Goal: Task Accomplishment & Management: Use online tool/utility

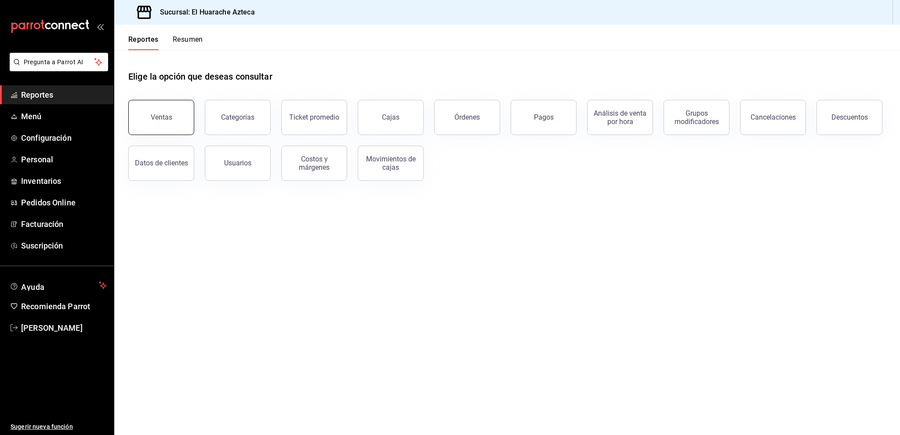
click at [184, 119] on button "Ventas" at bounding box center [161, 117] width 66 height 35
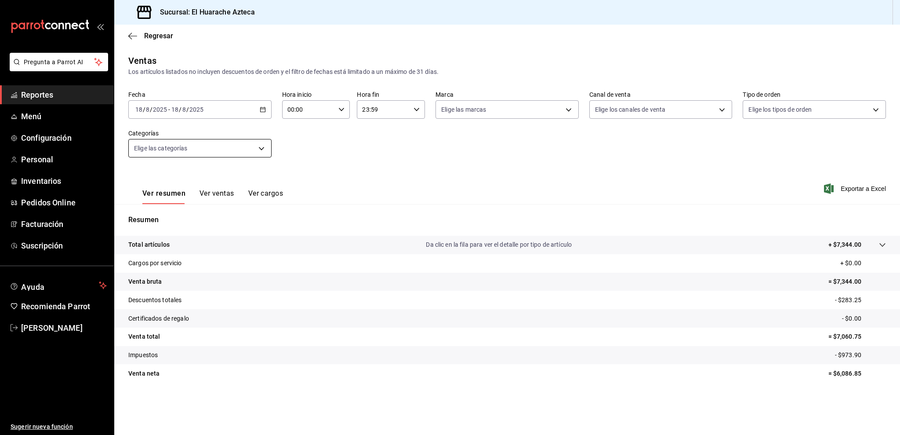
click at [216, 152] on body "Pregunta a Parrot AI Reportes Menú Configuración Personal Inventarios Pedidos O…" at bounding box center [450, 217] width 900 height 435
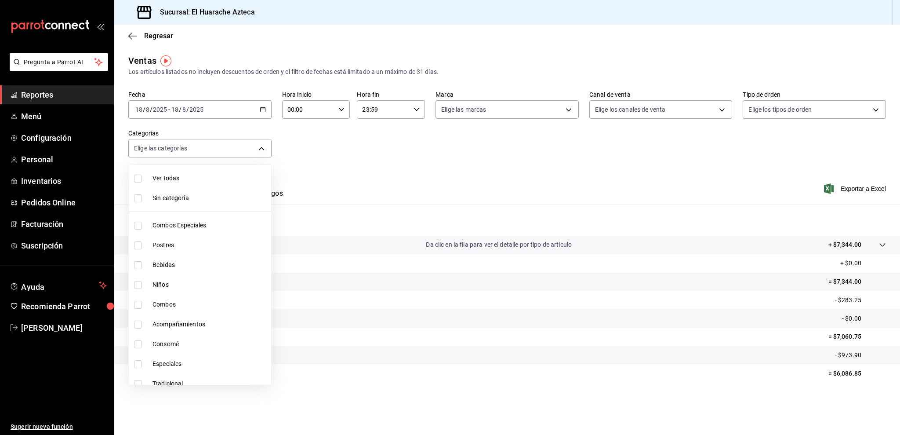
click at [179, 343] on span "Consomé" at bounding box center [209, 343] width 115 height 9
type input "53f55ae2-6285-460e-a8e1-99190fafff65"
checkbox input "true"
click at [417, 178] on div at bounding box center [450, 217] width 900 height 435
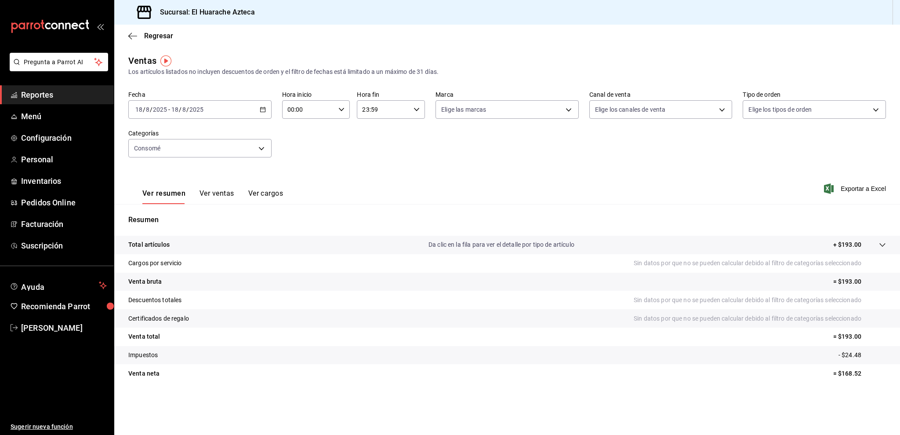
click at [221, 195] on button "Ver ventas" at bounding box center [216, 196] width 35 height 15
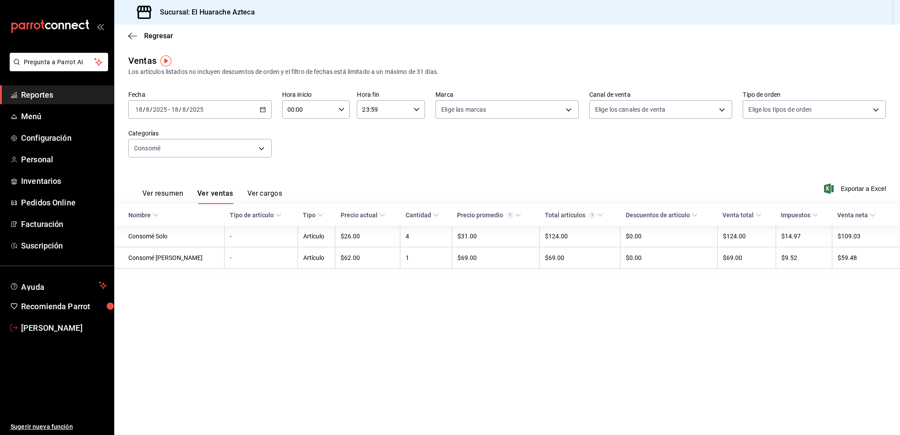
click at [48, 326] on span "[PERSON_NAME]" at bounding box center [64, 328] width 86 height 12
